Goal: Transaction & Acquisition: Subscribe to service/newsletter

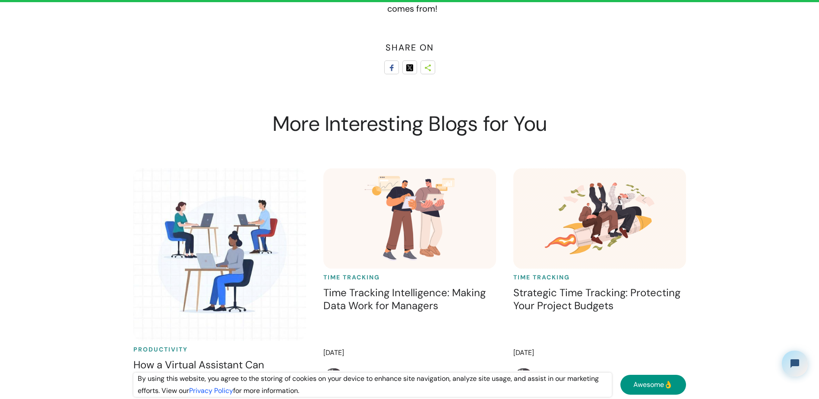
scroll to position [4708, 0]
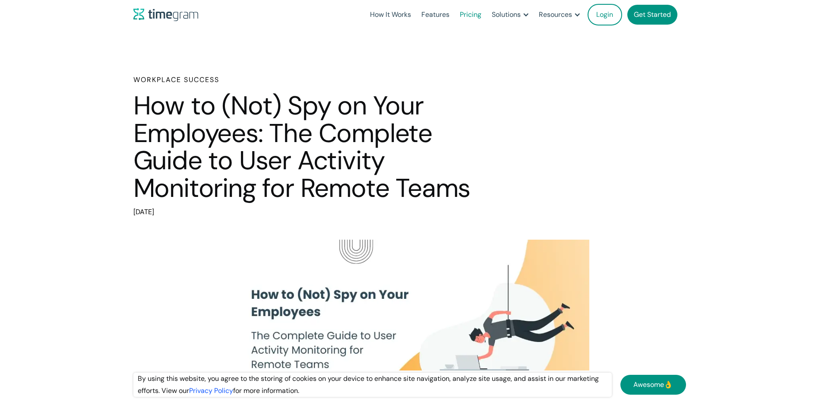
click at [475, 14] on link "Pricing" at bounding box center [471, 14] width 32 height 29
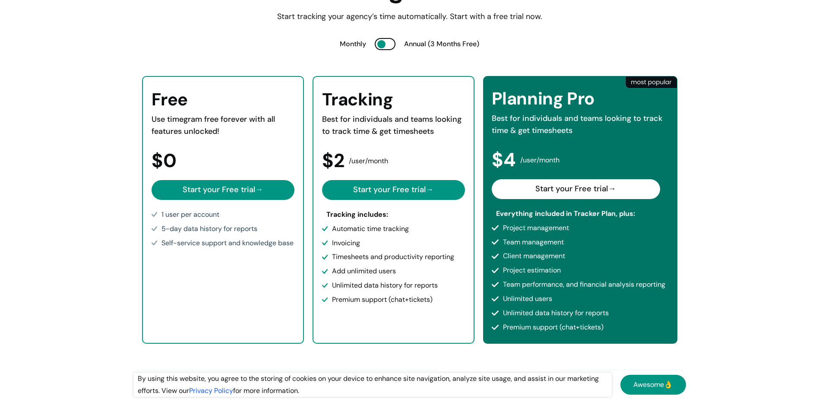
scroll to position [130, 0]
